Goal: Information Seeking & Learning: Learn about a topic

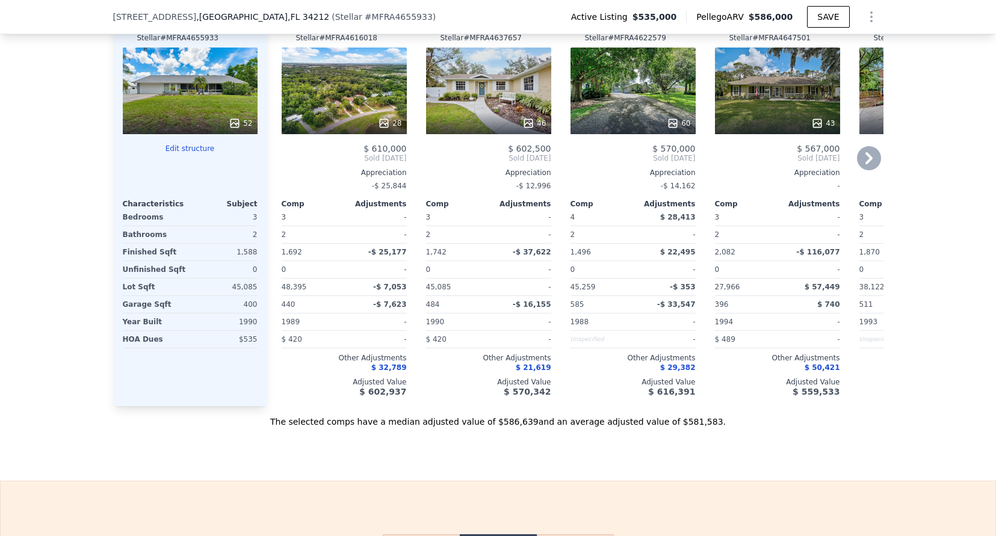
scroll to position [1312, 0]
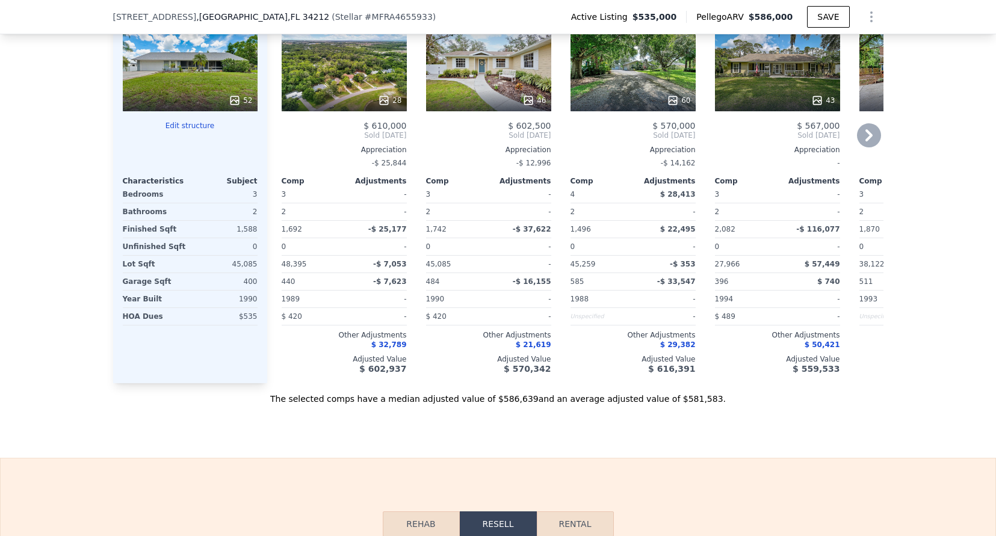
click at [531, 349] on span "$ 21,619" at bounding box center [533, 345] width 35 height 8
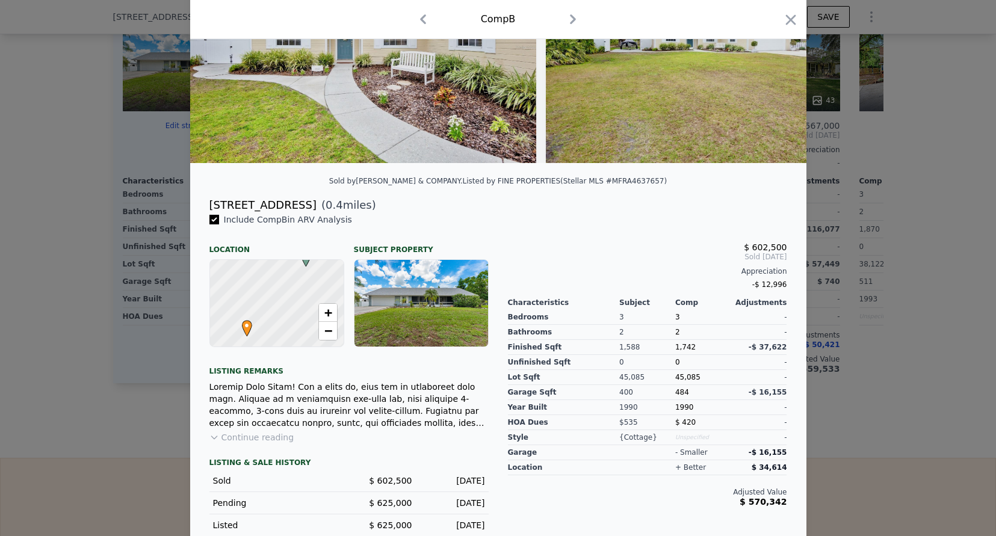
scroll to position [183, 0]
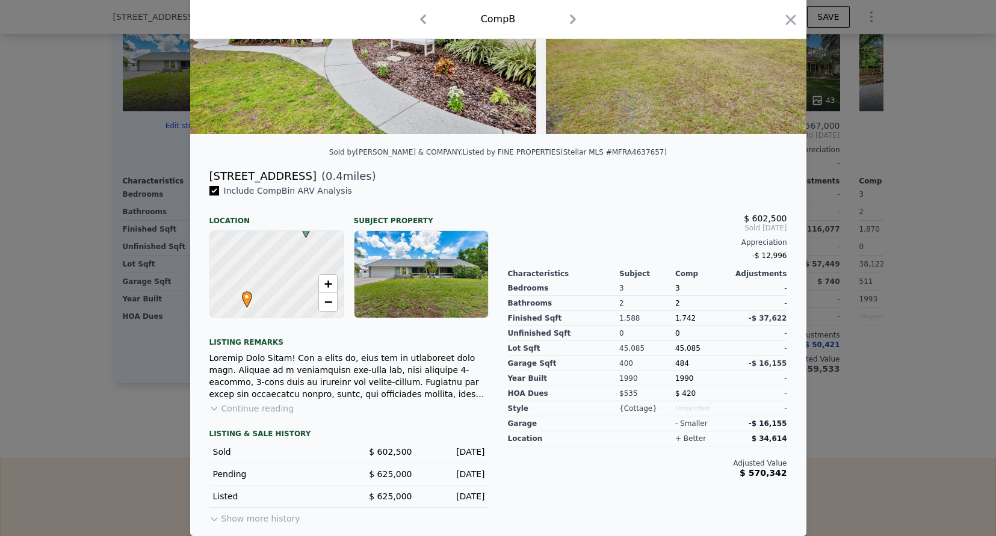
click at [581, 224] on span "Sold Apr 2025" at bounding box center [647, 228] width 279 height 10
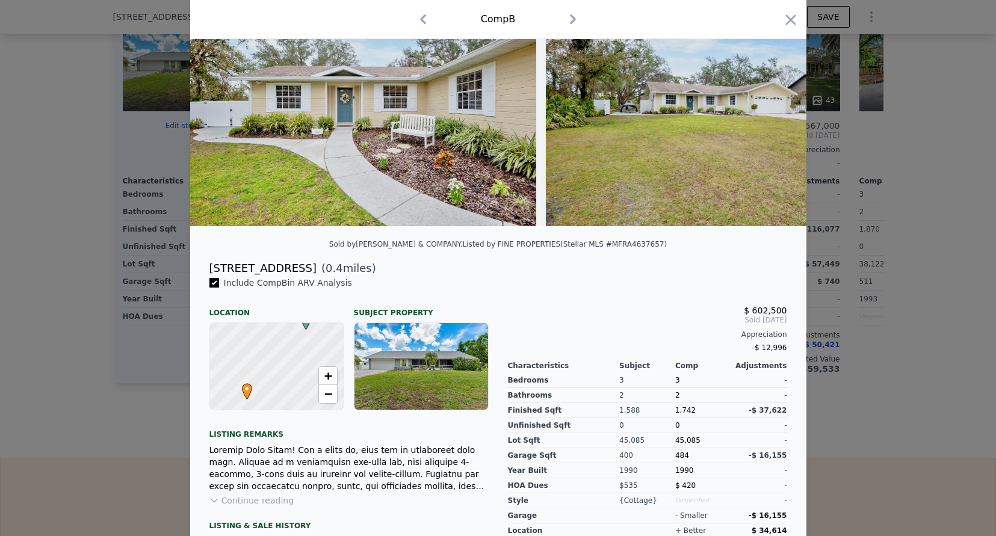
scroll to position [103, 0]
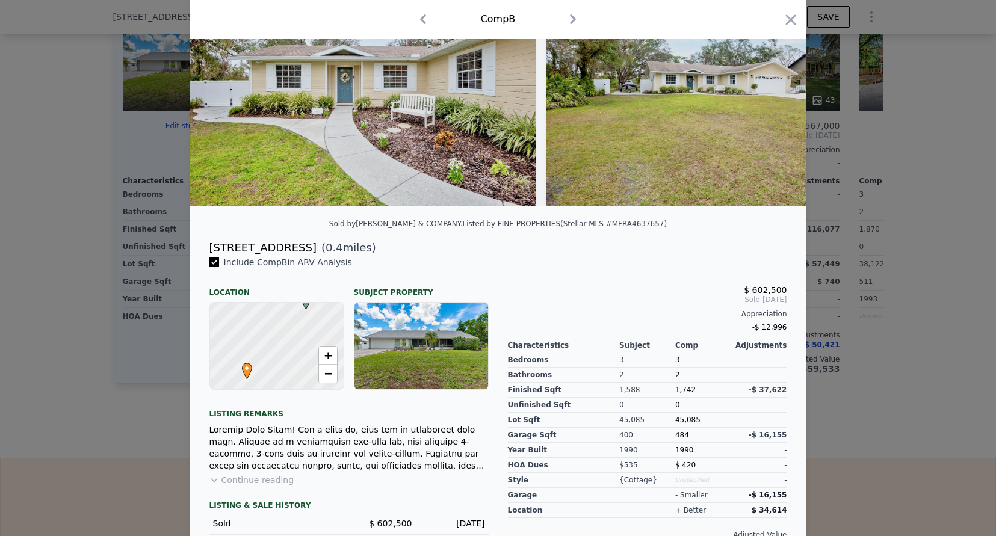
click at [285, 366] on div at bounding box center [276, 346] width 160 height 104
click at [319, 365] on link "+" at bounding box center [328, 356] width 18 height 18
click at [324, 380] on span "−" at bounding box center [328, 373] width 8 height 15
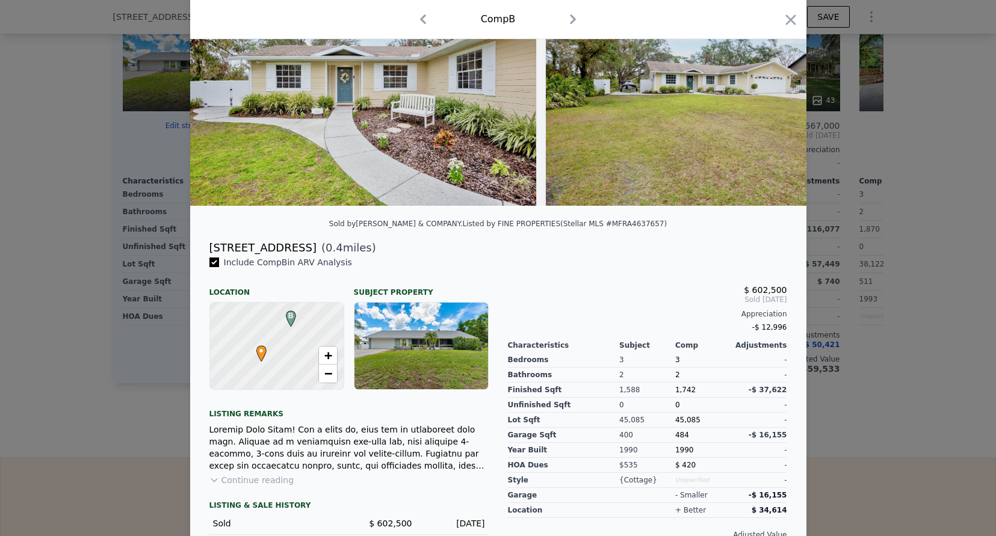
scroll to position [82, 0]
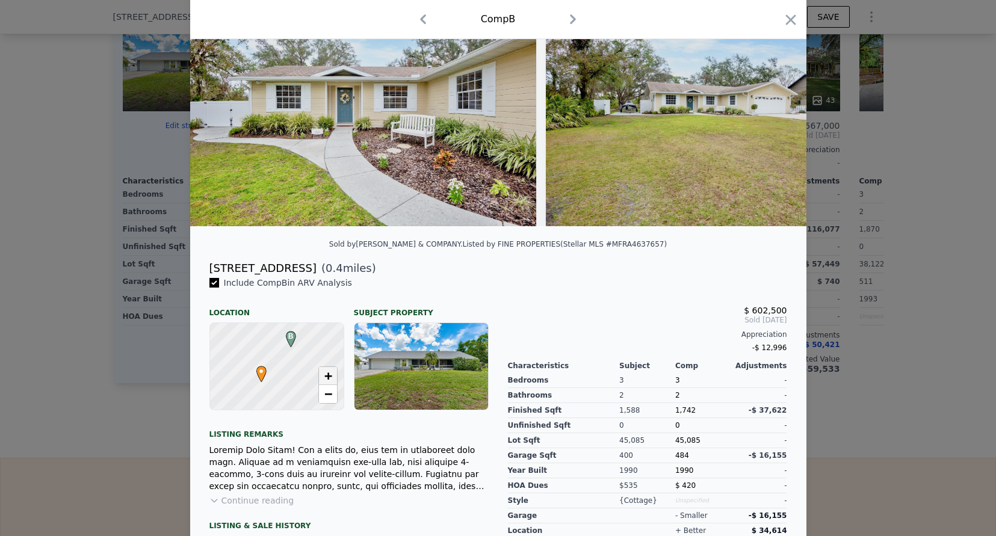
click at [324, 383] on span "+" at bounding box center [328, 375] width 8 height 15
drag, startPoint x: 291, startPoint y: 368, endPoint x: 297, endPoint y: 360, distance: 10.4
click at [297, 360] on div at bounding box center [276, 367] width 160 height 104
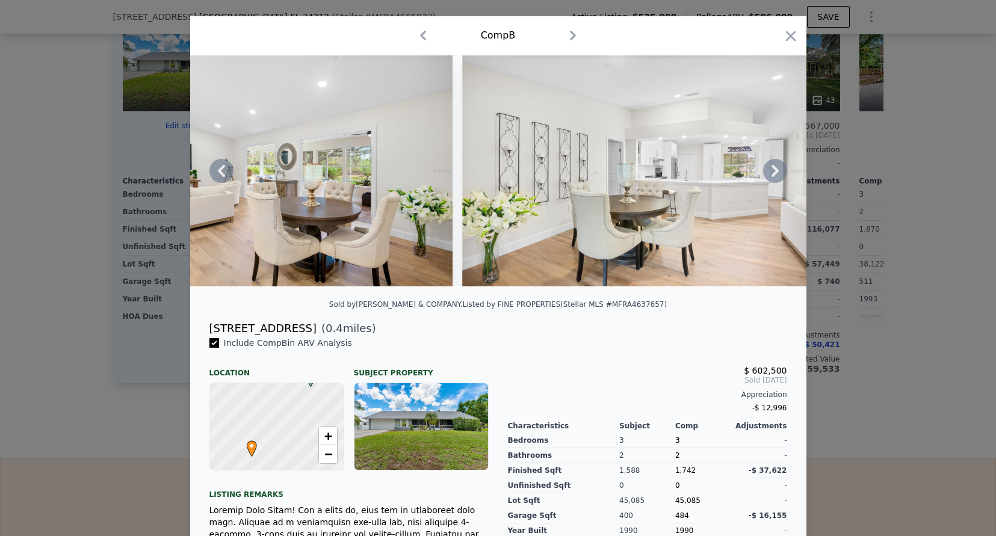
scroll to position [0, 2851]
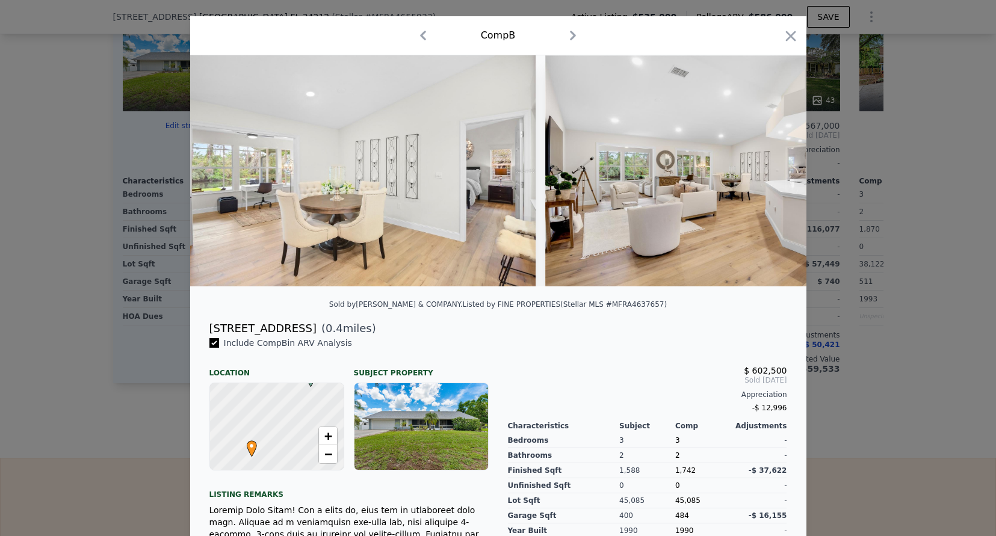
click at [5, 154] on div at bounding box center [498, 268] width 996 height 536
click at [495, 84] on div "46" at bounding box center [488, 68] width 125 height 87
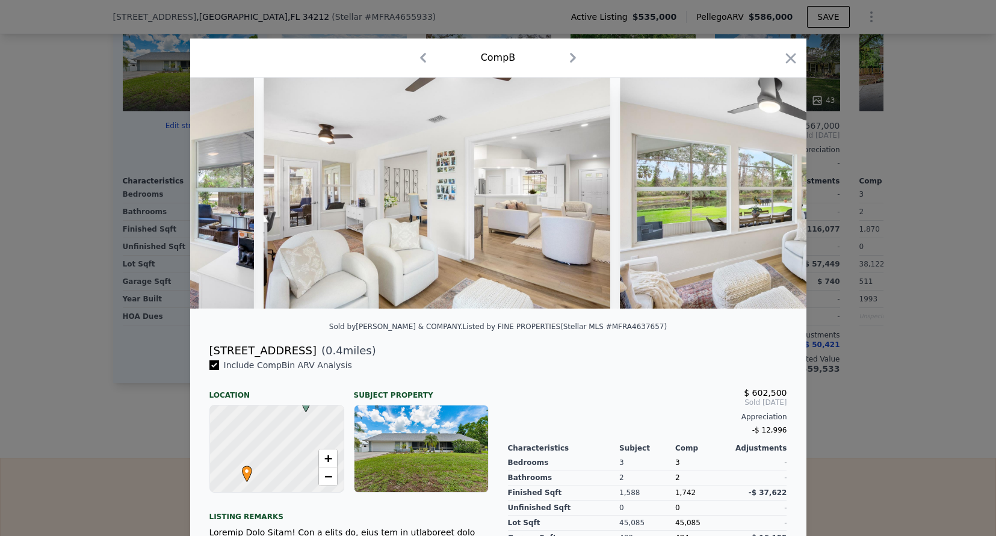
scroll to position [0, 6399]
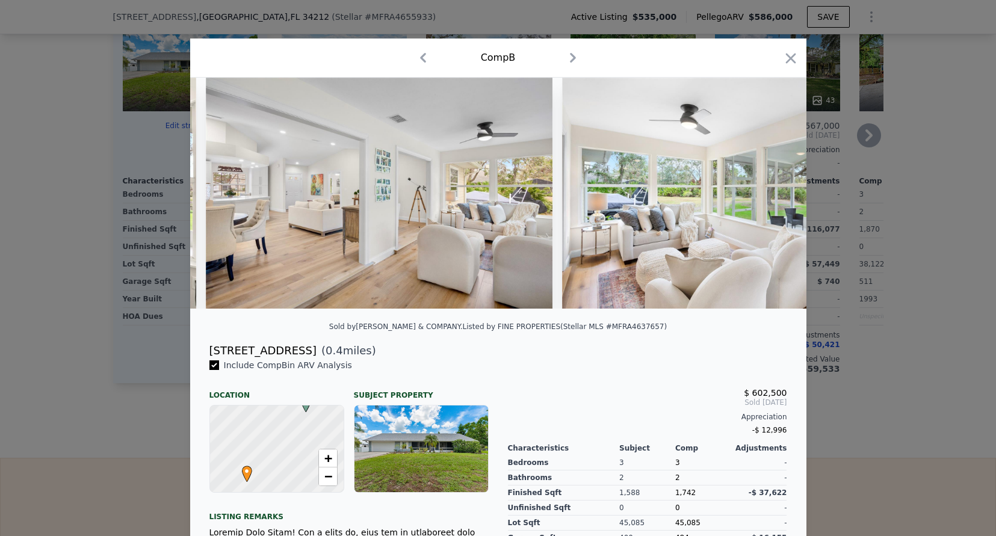
drag, startPoint x: 24, startPoint y: 91, endPoint x: 458, endPoint y: 99, distance: 433.9
click at [24, 91] on div at bounding box center [498, 268] width 996 height 536
click at [458, 99] on div at bounding box center [488, 101] width 125 height 22
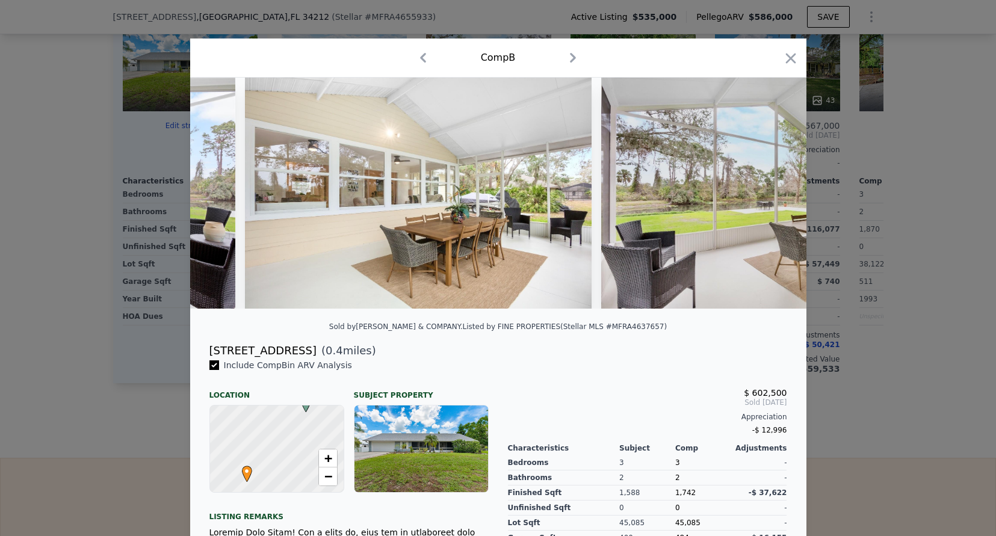
scroll to position [0, 13826]
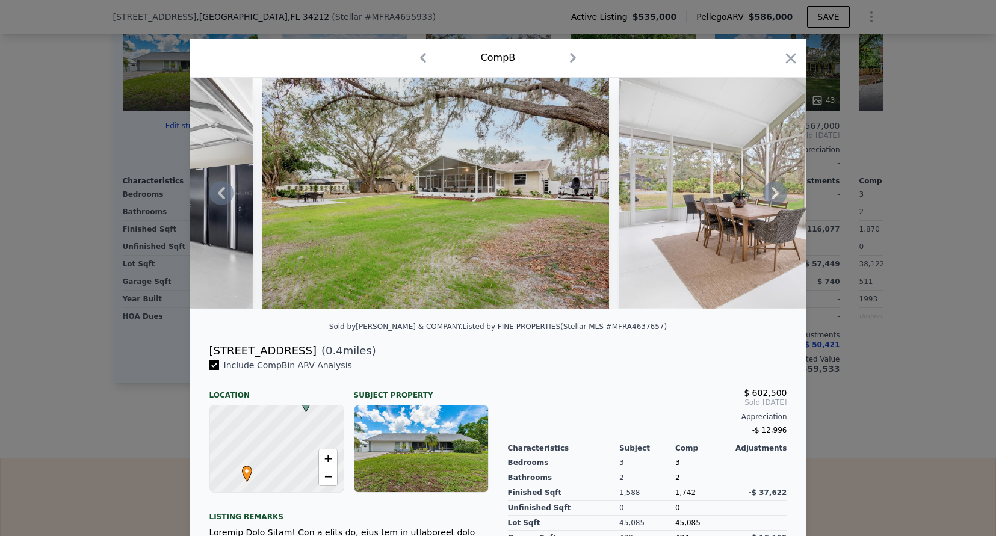
click at [498, 223] on img at bounding box center [435, 193] width 347 height 231
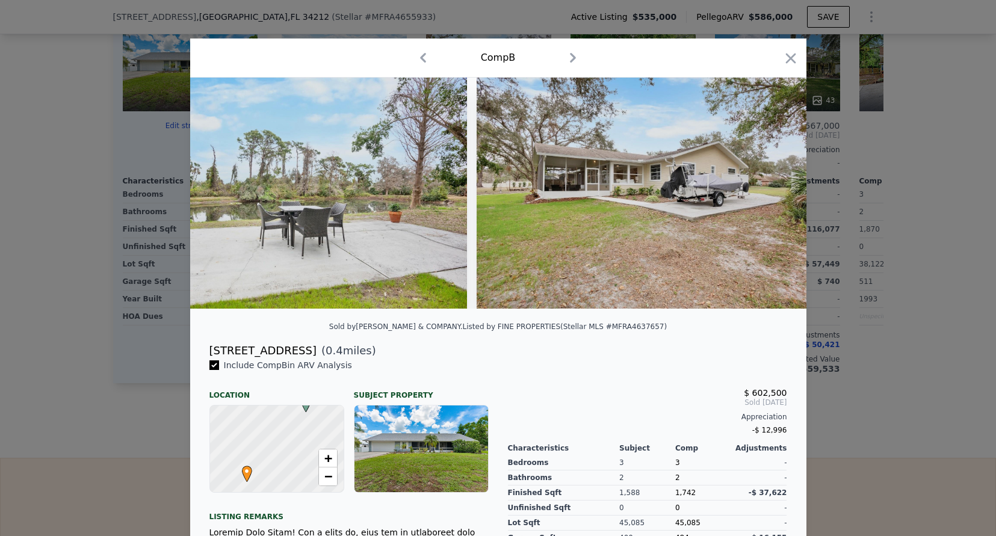
scroll to position [0, 15765]
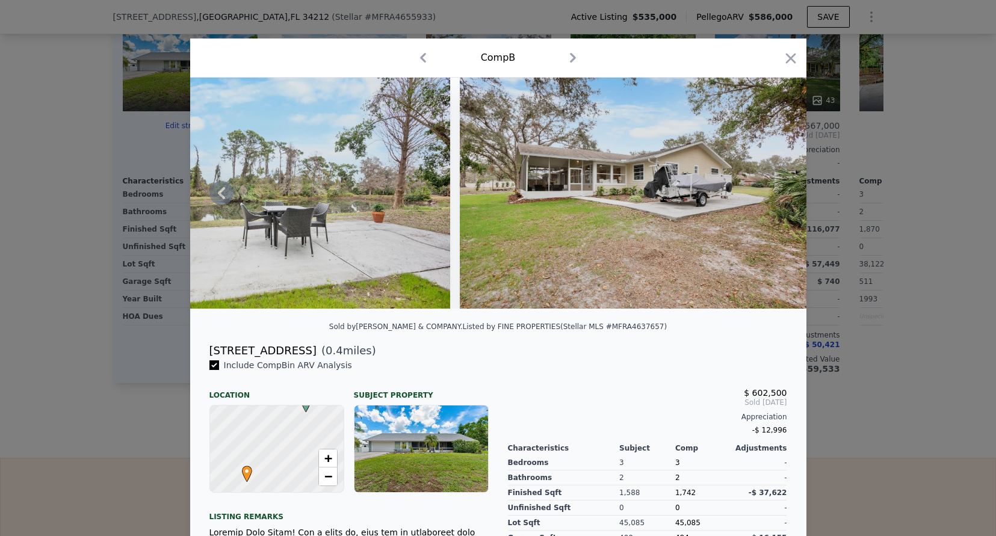
click at [673, 190] on img at bounding box center [633, 193] width 347 height 231
click at [782, 58] on icon "button" at bounding box center [790, 58] width 17 height 17
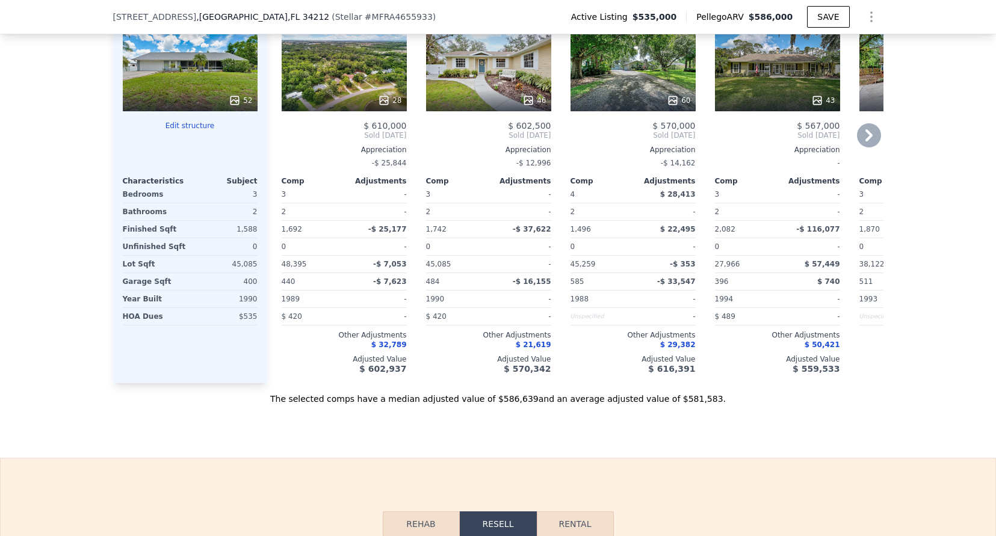
click at [673, 349] on span "$ 29,382" at bounding box center [677, 345] width 35 height 8
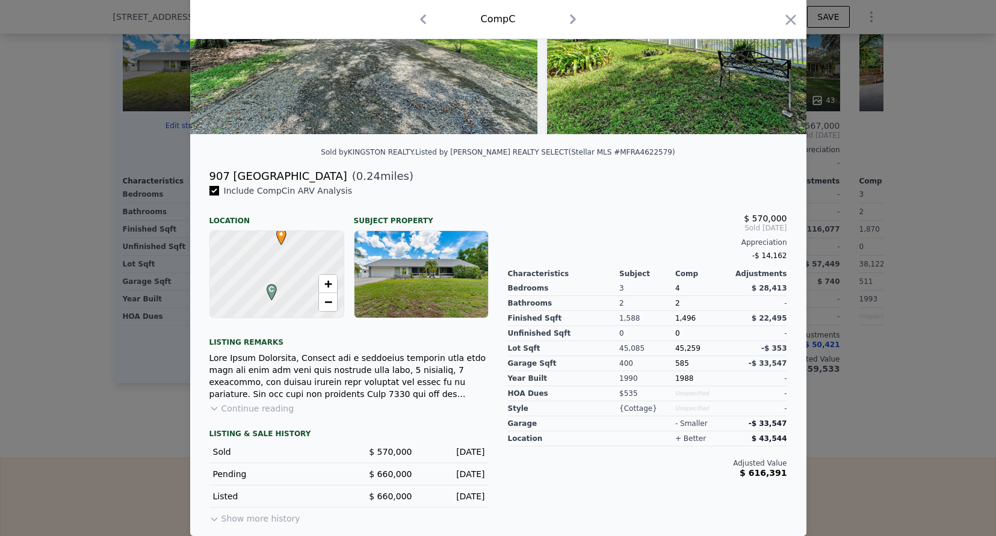
scroll to position [183, 0]
drag, startPoint x: 783, startPoint y: 22, endPoint x: 555, endPoint y: 371, distance: 416.5
click at [686, 252] on div "Comp C Sold by KINGSTON REALTY . Listed by KELLER WILLIAMS REALTY SELECT (Stell…" at bounding box center [498, 200] width 616 height 672
drag, startPoint x: 785, startPoint y: 20, endPoint x: 889, endPoint y: 156, distance: 171.7
click at [785, 20] on icon "button" at bounding box center [790, 19] width 17 height 17
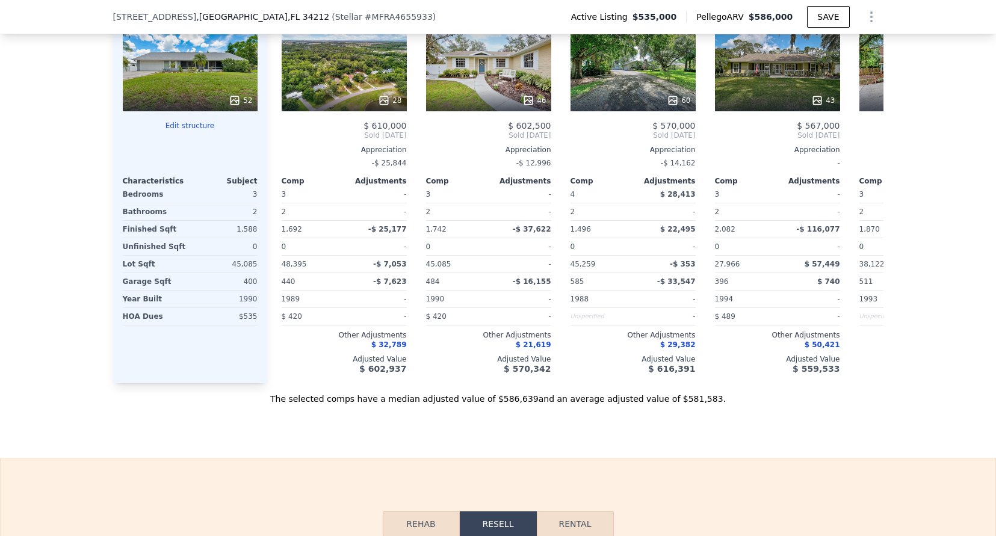
scroll to position [1232, 0]
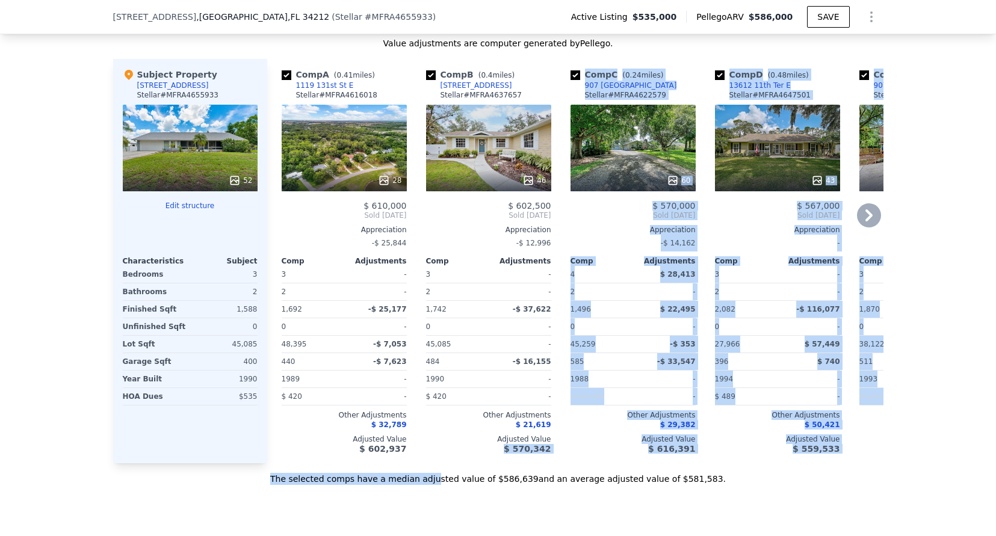
drag, startPoint x: 448, startPoint y: 481, endPoint x: 454, endPoint y: 480, distance: 6.0
click at [454, 480] on div "Value adjustments are computer generated by Pellego . Subject Property 601 136t…" at bounding box center [498, 261] width 770 height 448
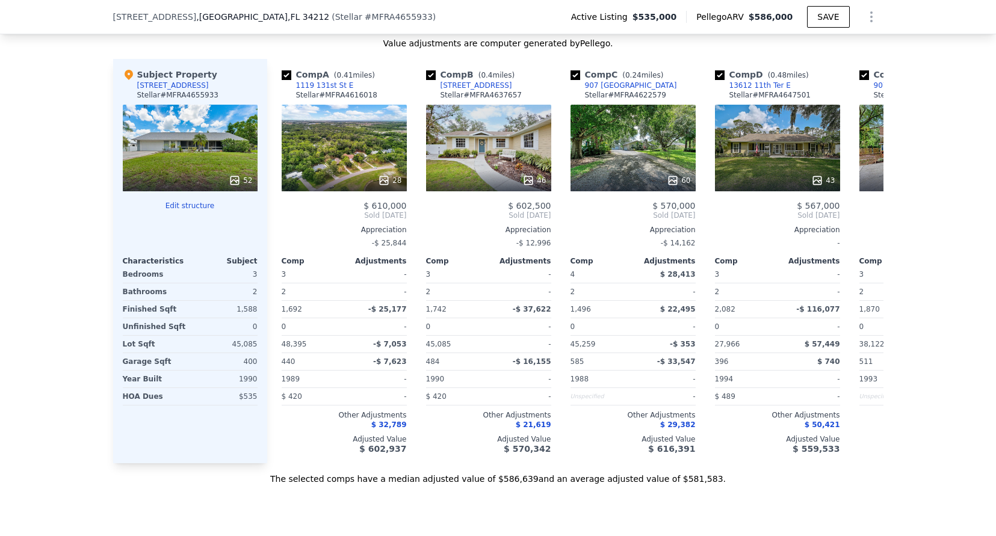
drag, startPoint x: 14, startPoint y: 376, endPoint x: 22, endPoint y: 375, distance: 7.8
click at [14, 376] on div "We found 12 sales that match your search Listings provided by Stellar MLS . Fil…" at bounding box center [498, 131] width 996 height 708
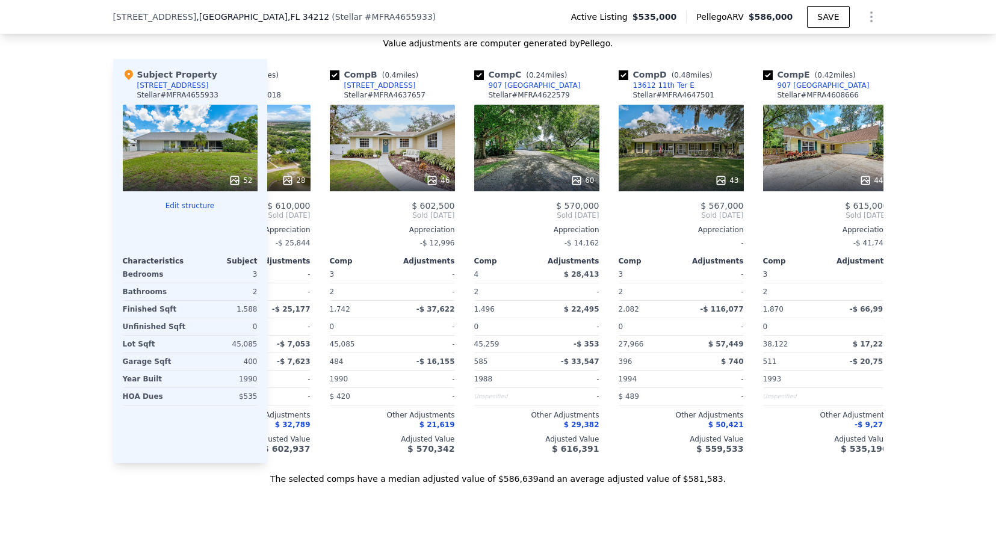
scroll to position [0, 98]
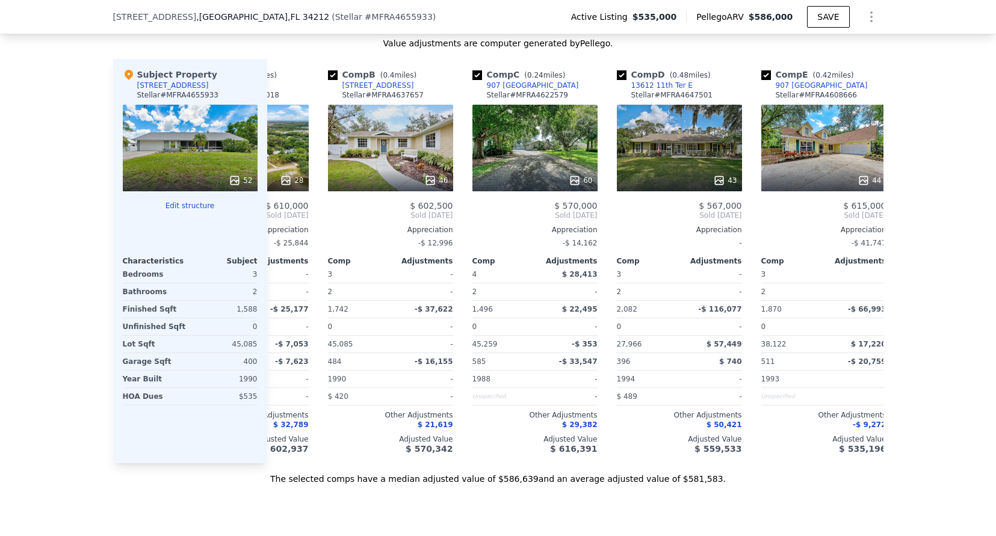
click at [14, 415] on div "We found 12 sales that match your search Listings provided by Stellar MLS . Fil…" at bounding box center [498, 131] width 996 height 708
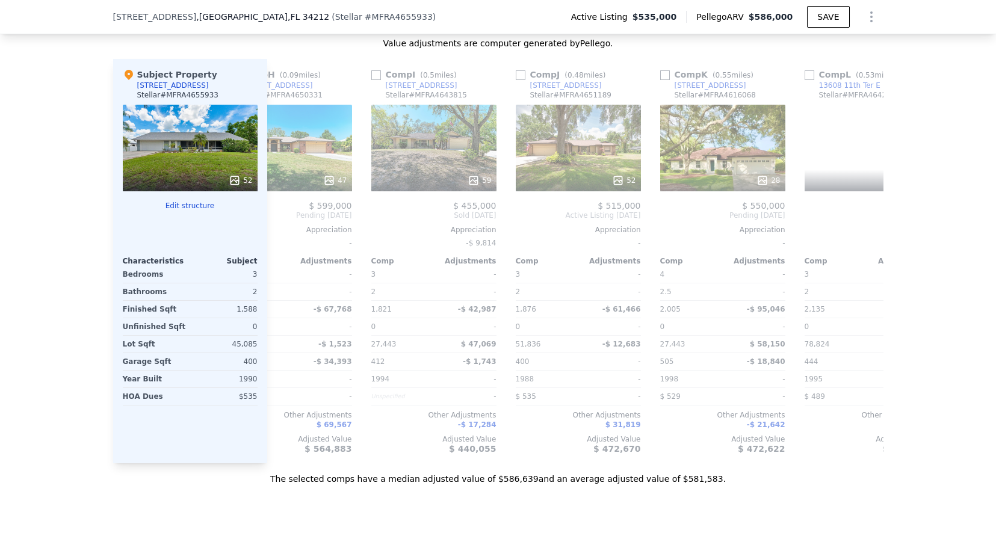
scroll to position [0, 1146]
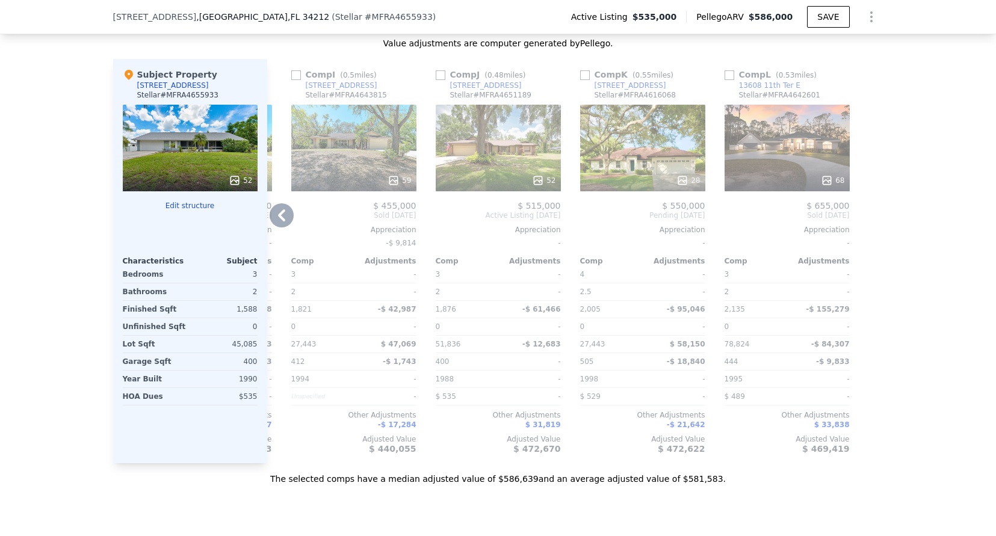
click at [795, 175] on div "68" at bounding box center [786, 148] width 125 height 87
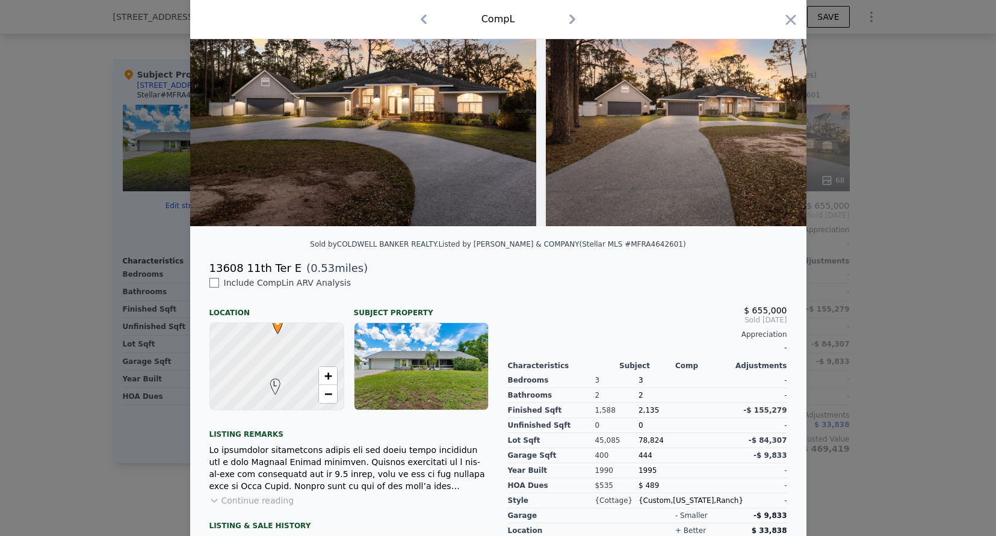
scroll to position [183, 0]
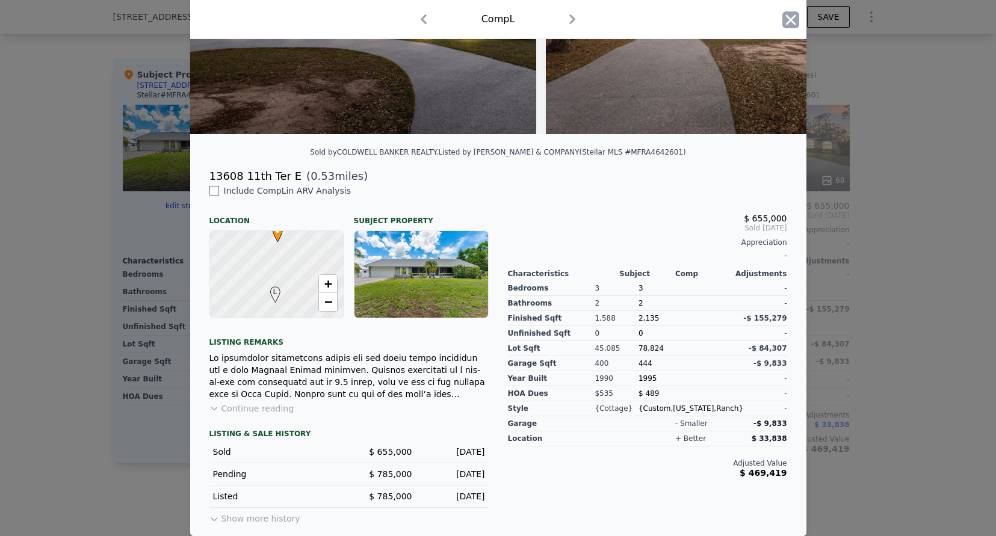
click at [791, 20] on icon "button" at bounding box center [790, 19] width 17 height 17
click at [782, 164] on div "68" at bounding box center [786, 148] width 125 height 87
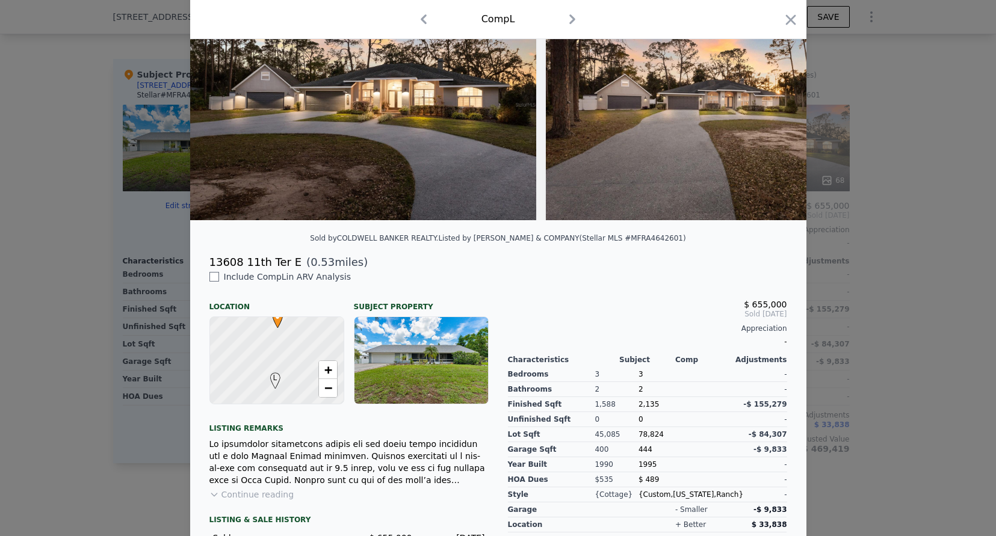
scroll to position [80, 0]
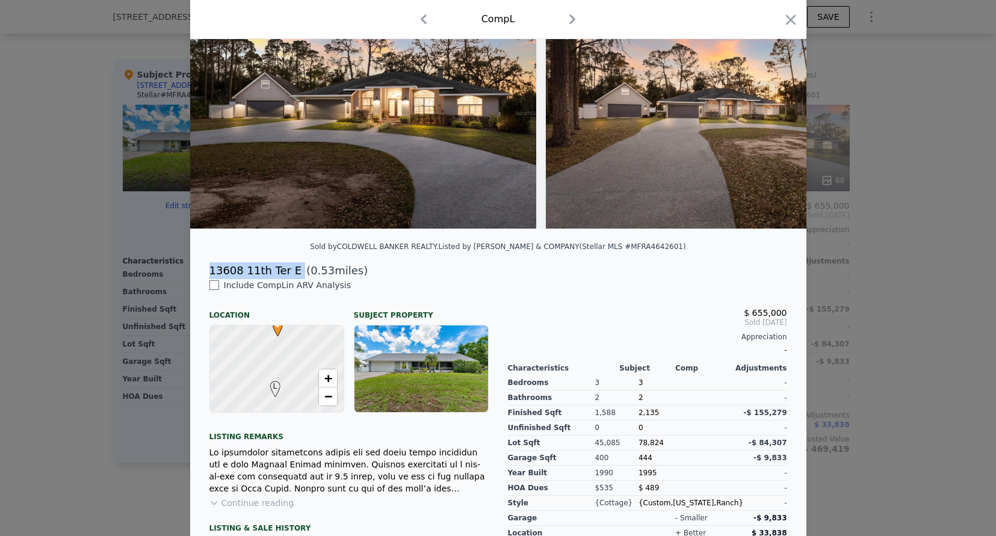
drag, startPoint x: 203, startPoint y: 279, endPoint x: 283, endPoint y: 280, distance: 80.0
click at [282, 279] on div "13608 11th Ter E ( 0.53 miles)" at bounding box center [498, 270] width 597 height 17
copy div "13608 11th Ter E"
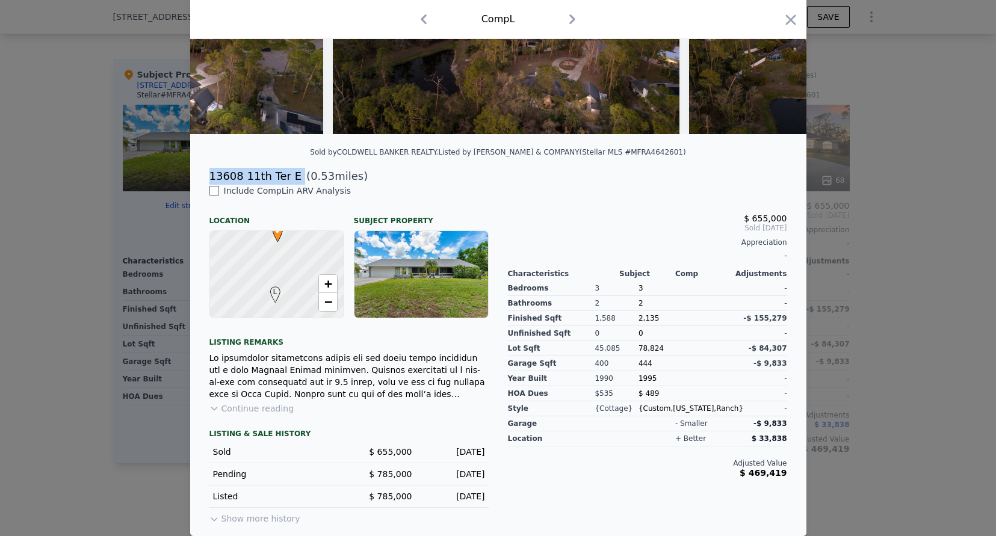
scroll to position [183, 0]
click at [226, 413] on button "Continue reading" at bounding box center [251, 409] width 85 height 12
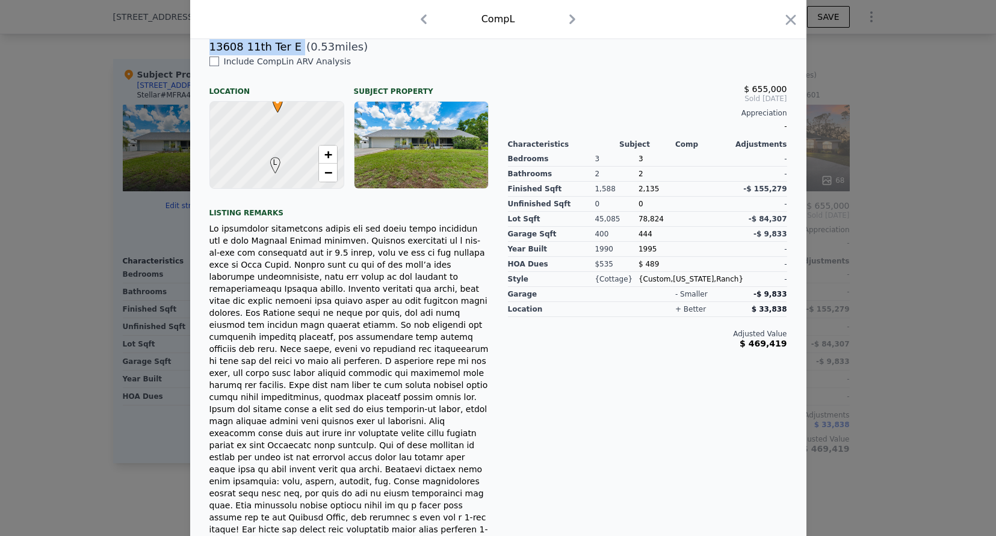
scroll to position [303, 0]
click at [788, 22] on icon "button" at bounding box center [790, 19] width 10 height 10
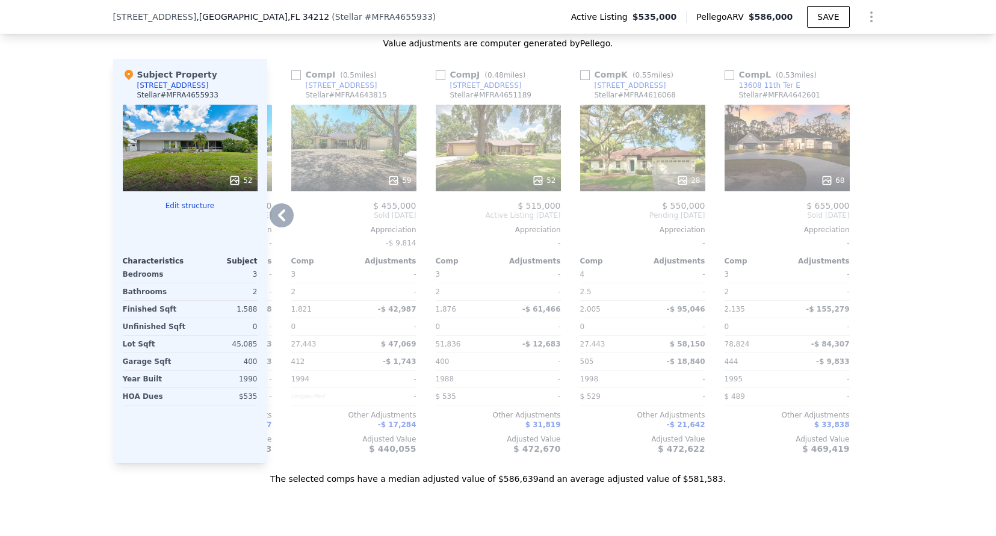
click at [782, 163] on div "68" at bounding box center [786, 148] width 125 height 87
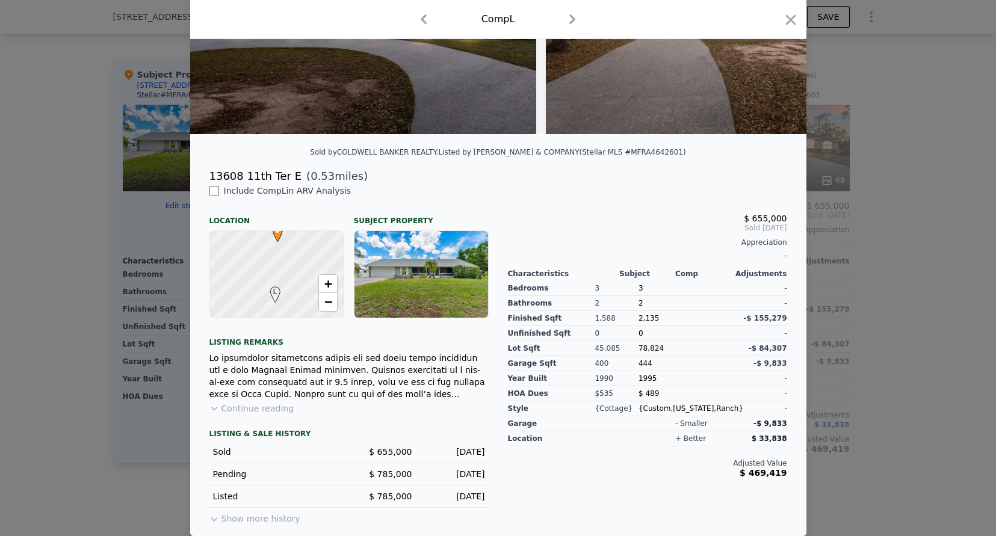
scroll to position [183, 0]
click at [786, 22] on icon "button" at bounding box center [790, 19] width 17 height 17
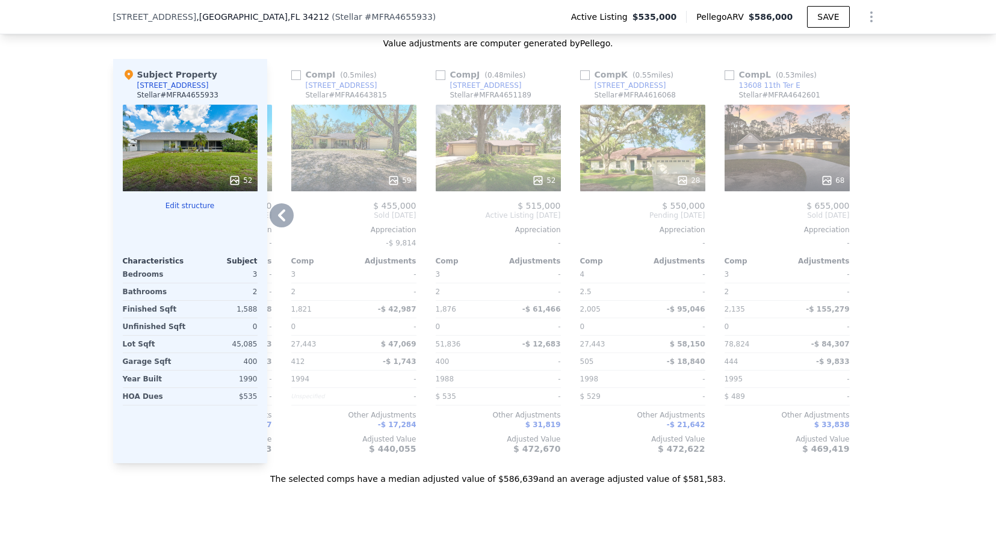
scroll to position [0, 1144]
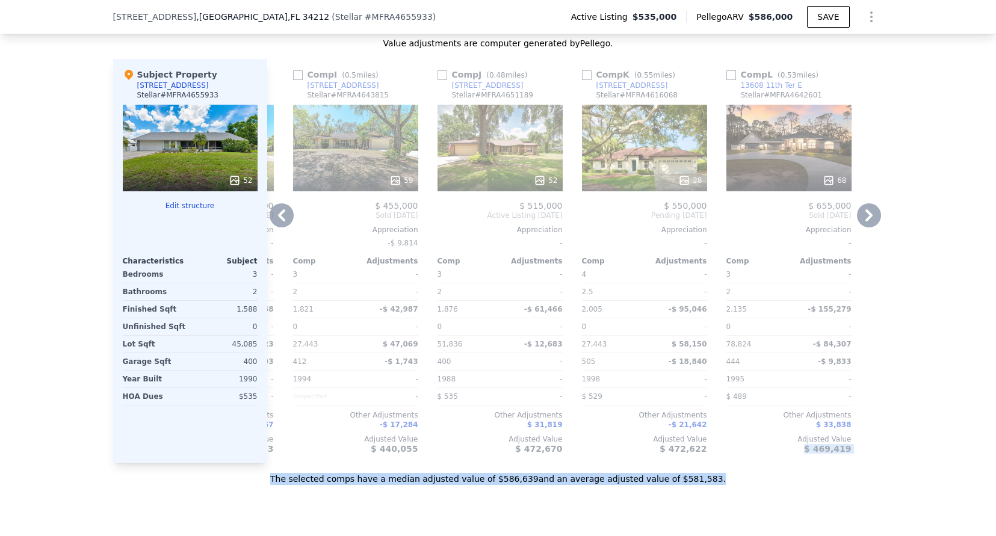
drag, startPoint x: 780, startPoint y: 481, endPoint x: 761, endPoint y: 478, distance: 19.5
click at [761, 478] on div "Value adjustments are computer generated by Pellego . Subject Property 601 136t…" at bounding box center [498, 261] width 770 height 448
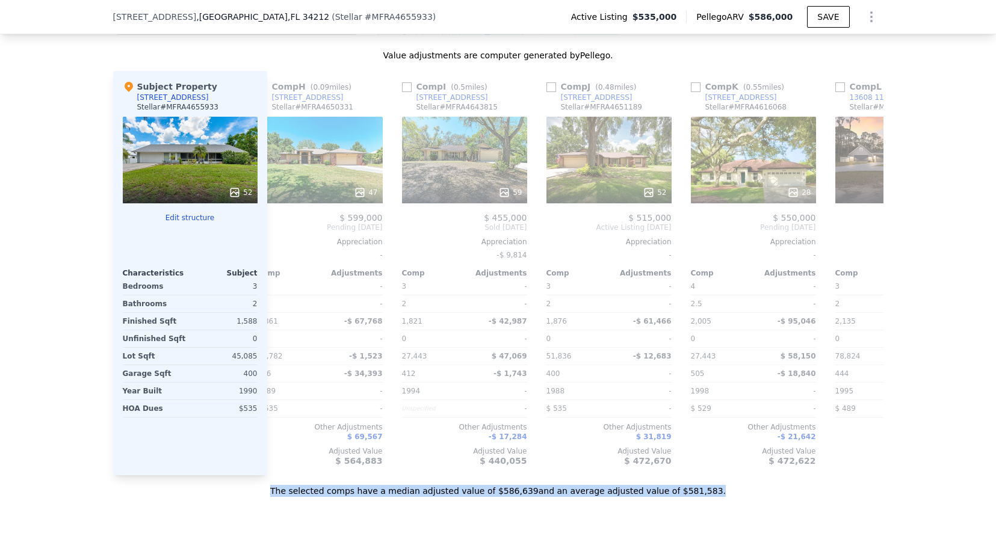
scroll to position [0, 1047]
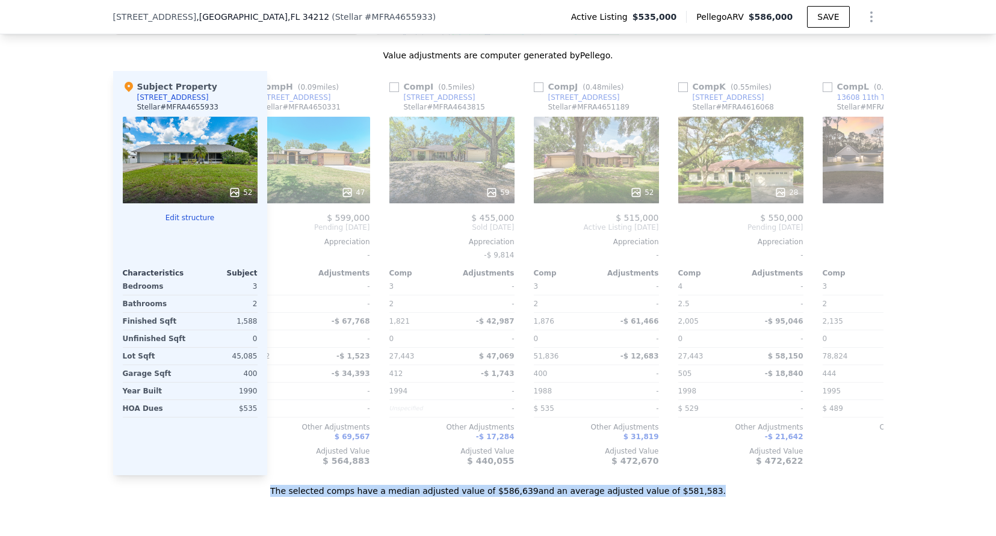
click at [35, 252] on div "We found 12 sales that match your search Listings provided by Stellar MLS . Fil…" at bounding box center [498, 143] width 996 height 708
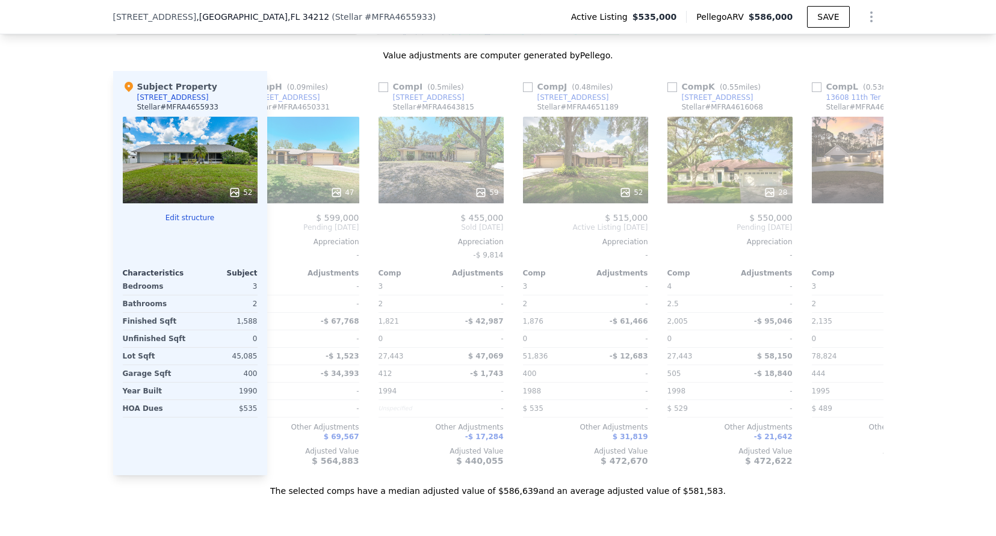
scroll to position [0, 1057]
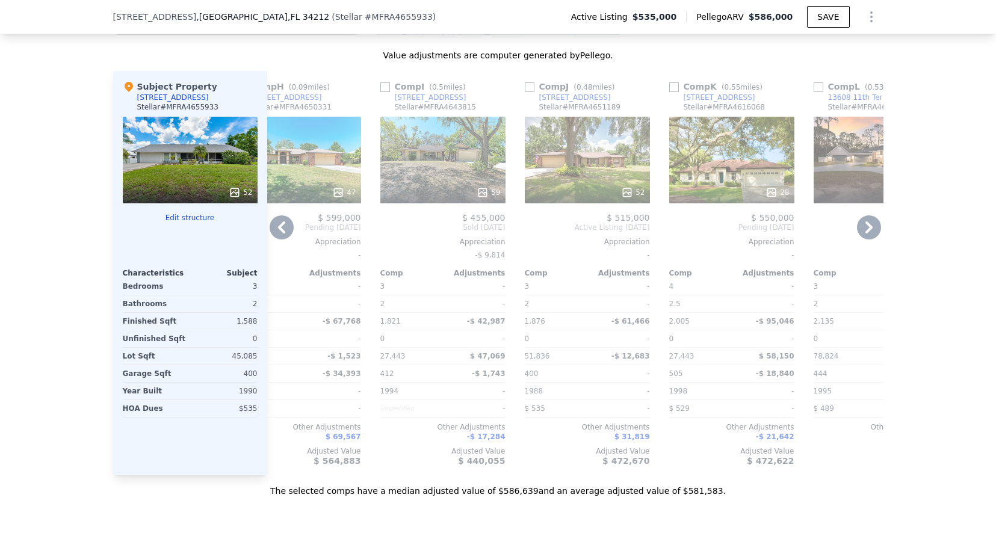
click at [384, 102] on link "[STREET_ADDRESS]" at bounding box center [423, 98] width 86 height 10
click at [480, 441] on span "-$ 17,284" at bounding box center [486, 437] width 39 height 8
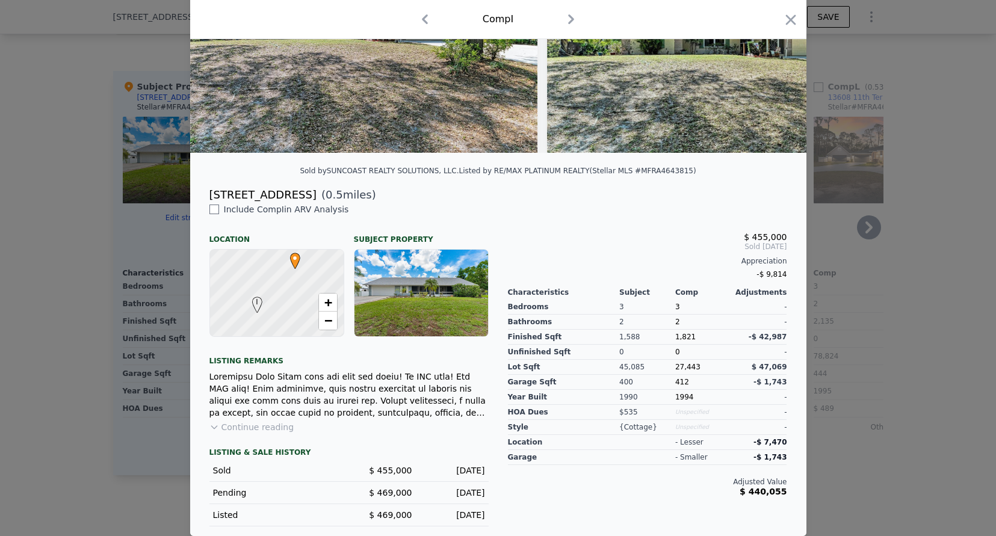
scroll to position [165, 0]
click at [782, 21] on icon "button" at bounding box center [790, 19] width 17 height 17
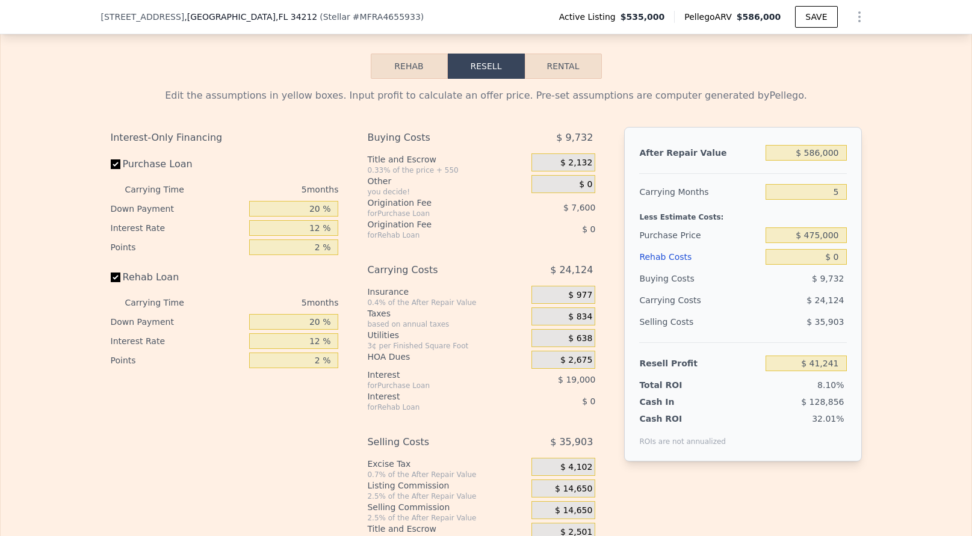
scroll to position [1774, 0]
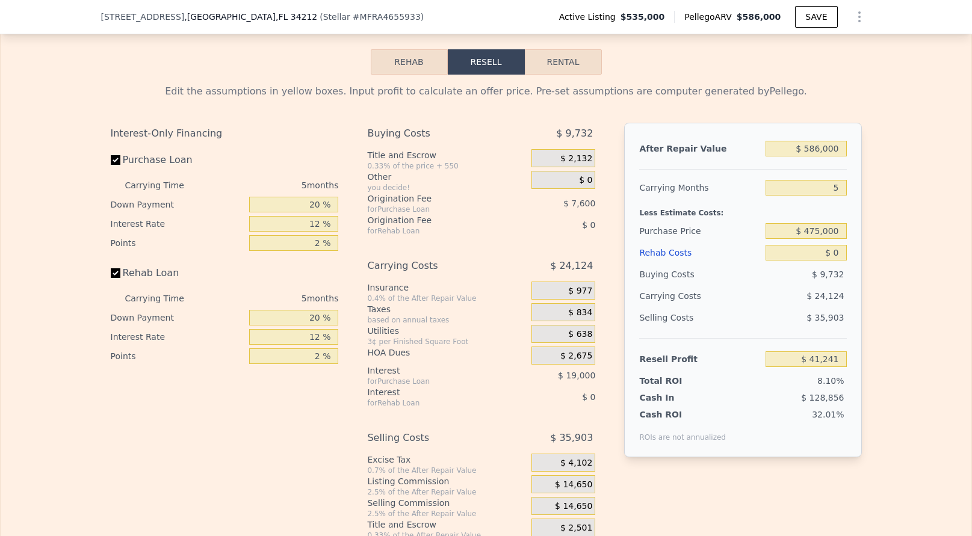
click at [401, 75] on button "Rehab" at bounding box center [409, 61] width 77 height 25
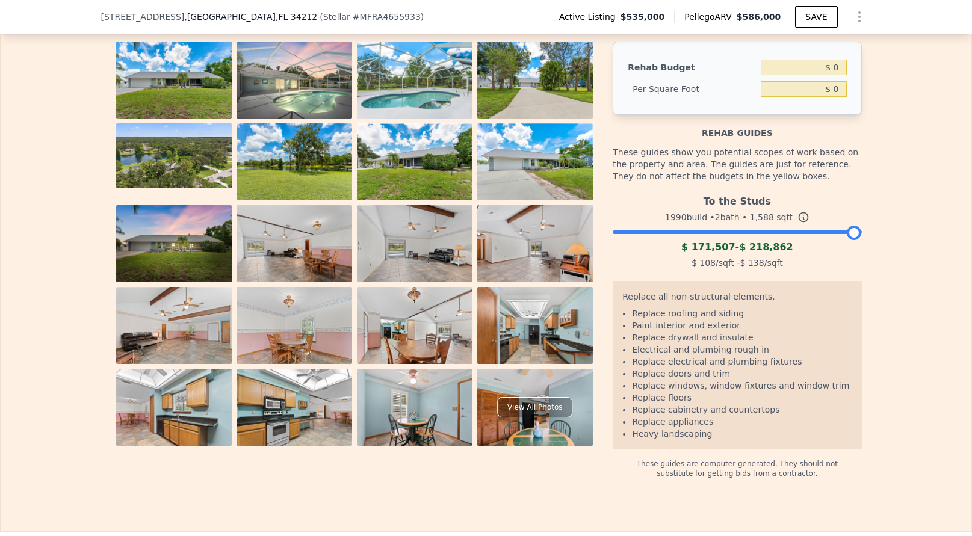
scroll to position [1854, 0]
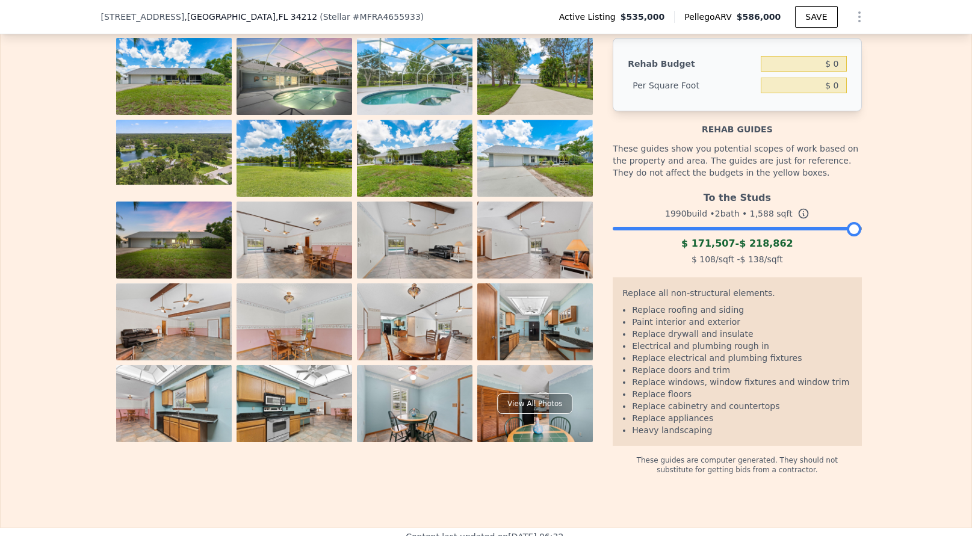
click at [797, 220] on icon at bounding box center [803, 214] width 12 height 12
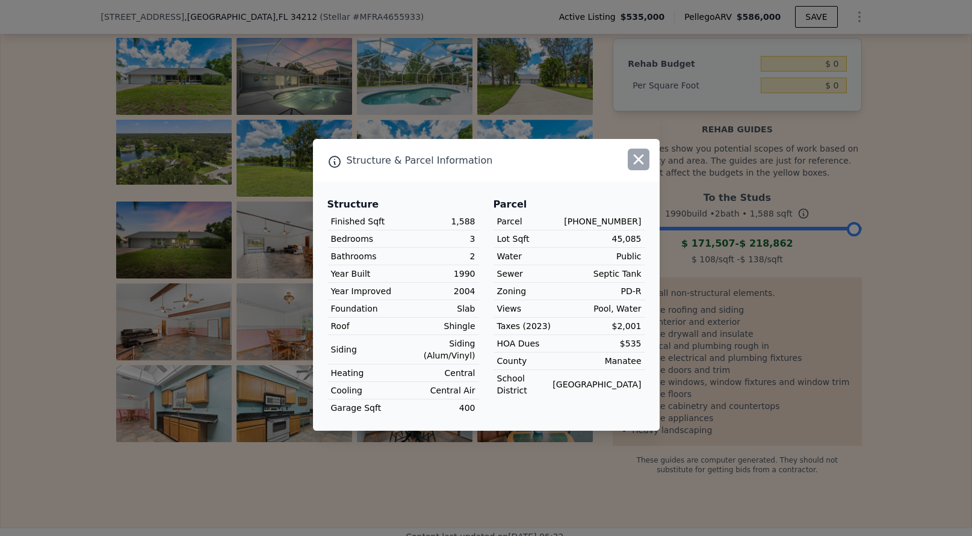
click at [641, 165] on icon "button" at bounding box center [639, 160] width 10 height 10
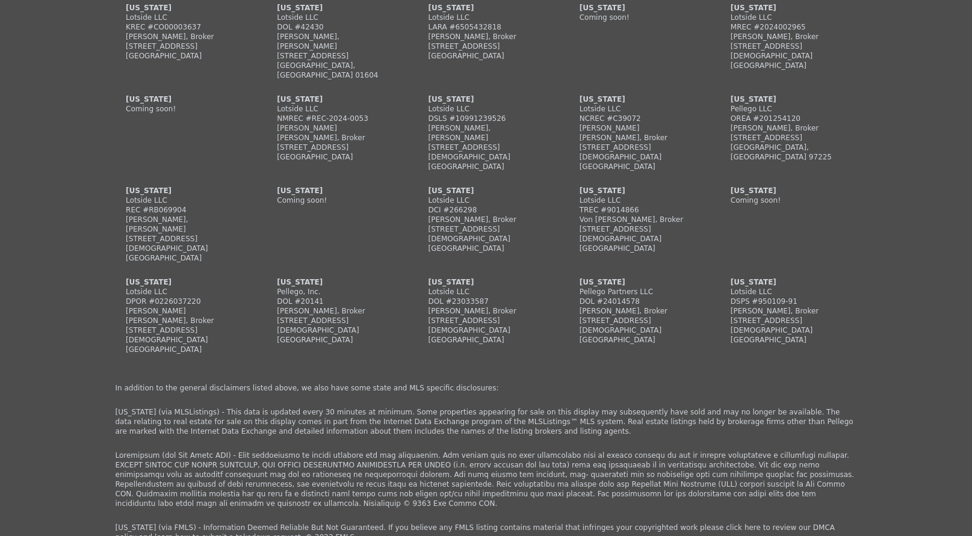
scroll to position [2940, 0]
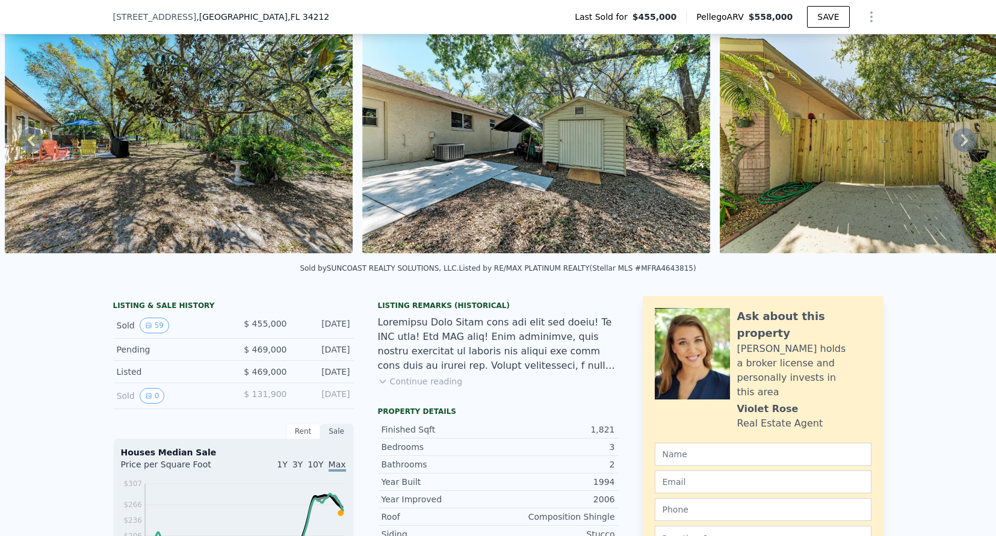
scroll to position [289, 0]
